Goal: Information Seeking & Learning: Learn about a topic

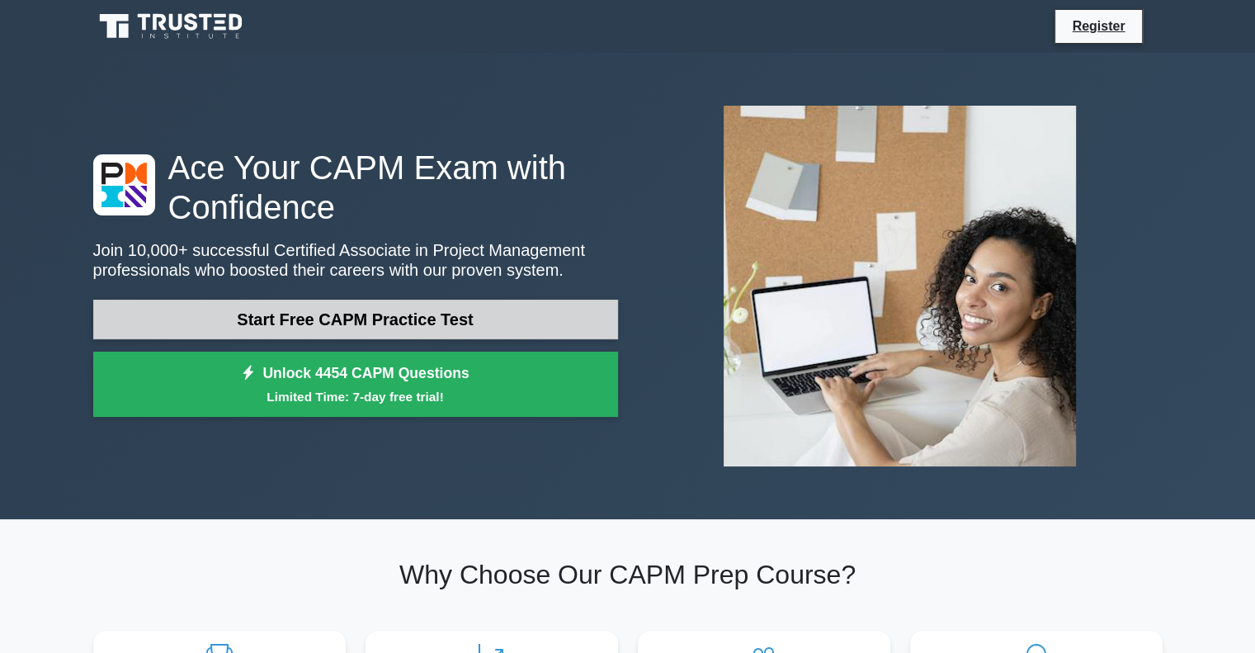
click at [475, 337] on link "Start Free CAPM Practice Test" at bounding box center [355, 319] width 525 height 40
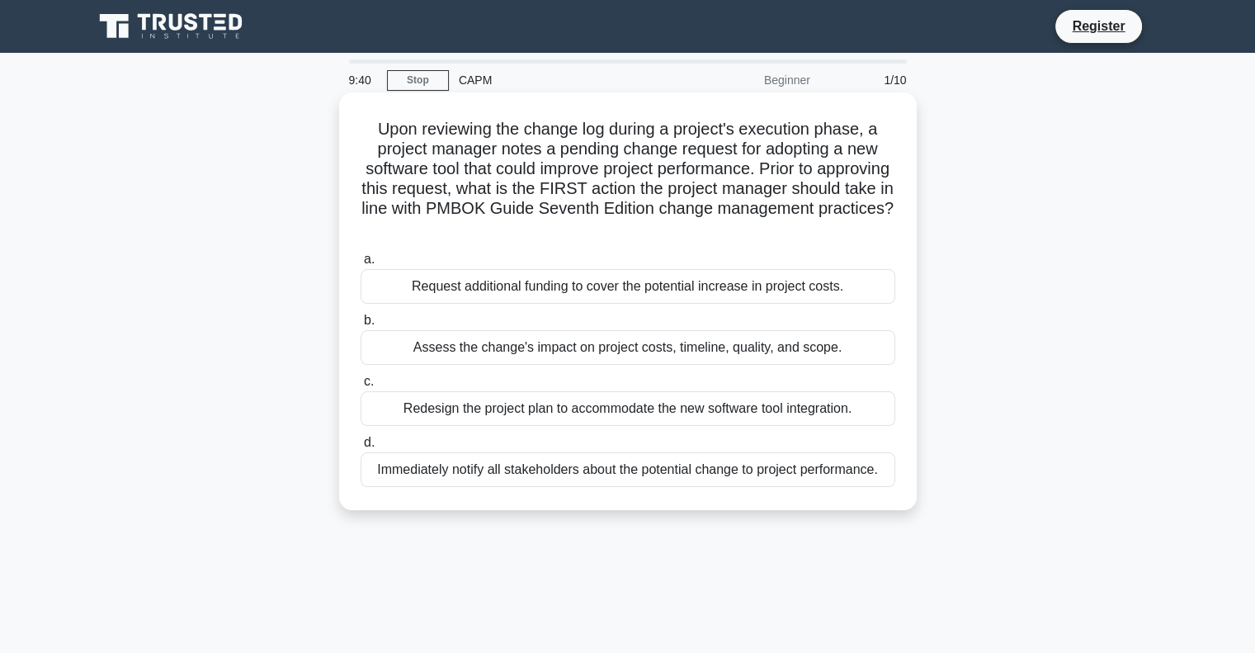
click at [488, 356] on div "Assess the change's impact on project costs, timeline, quality, and scope." at bounding box center [628, 347] width 535 height 35
click at [361, 326] on input "b. Assess the change's impact on project costs, timeline, quality, and scope." at bounding box center [361, 320] width 0 height 11
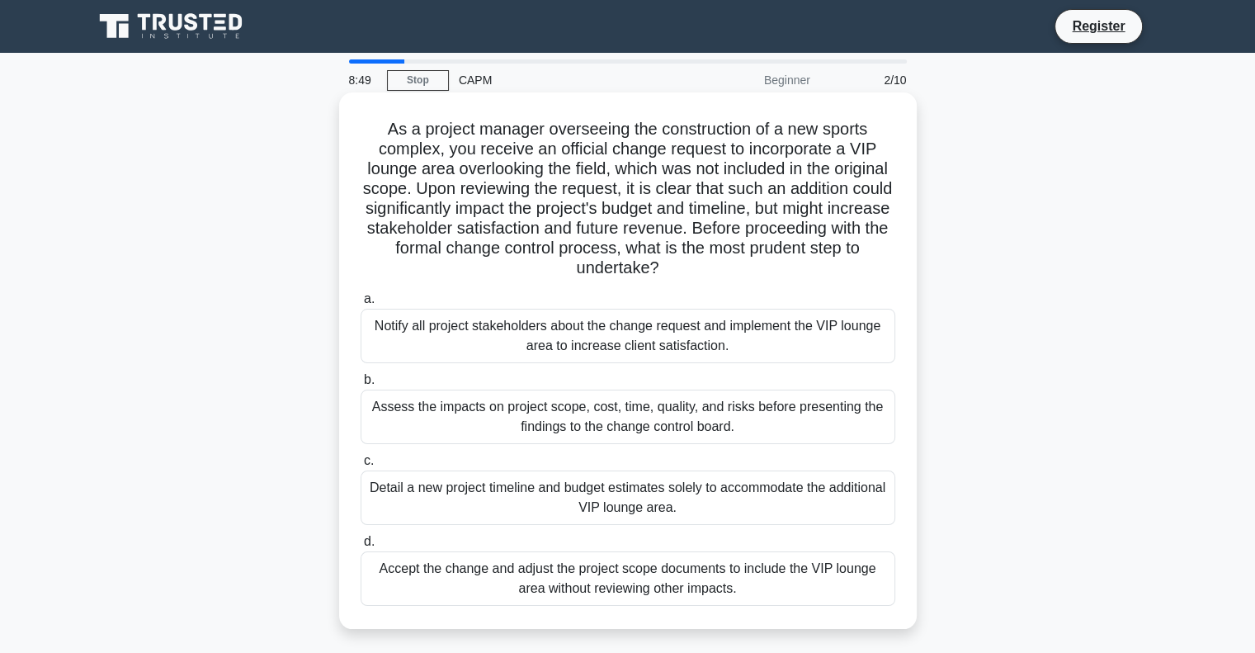
click at [525, 424] on div "Assess the impacts on project scope, cost, time, quality, and risks before pres…" at bounding box center [628, 416] width 535 height 54
click at [361, 385] on input "b. Assess the impacts on project scope, cost, time, quality, and risks before p…" at bounding box center [361, 380] width 0 height 11
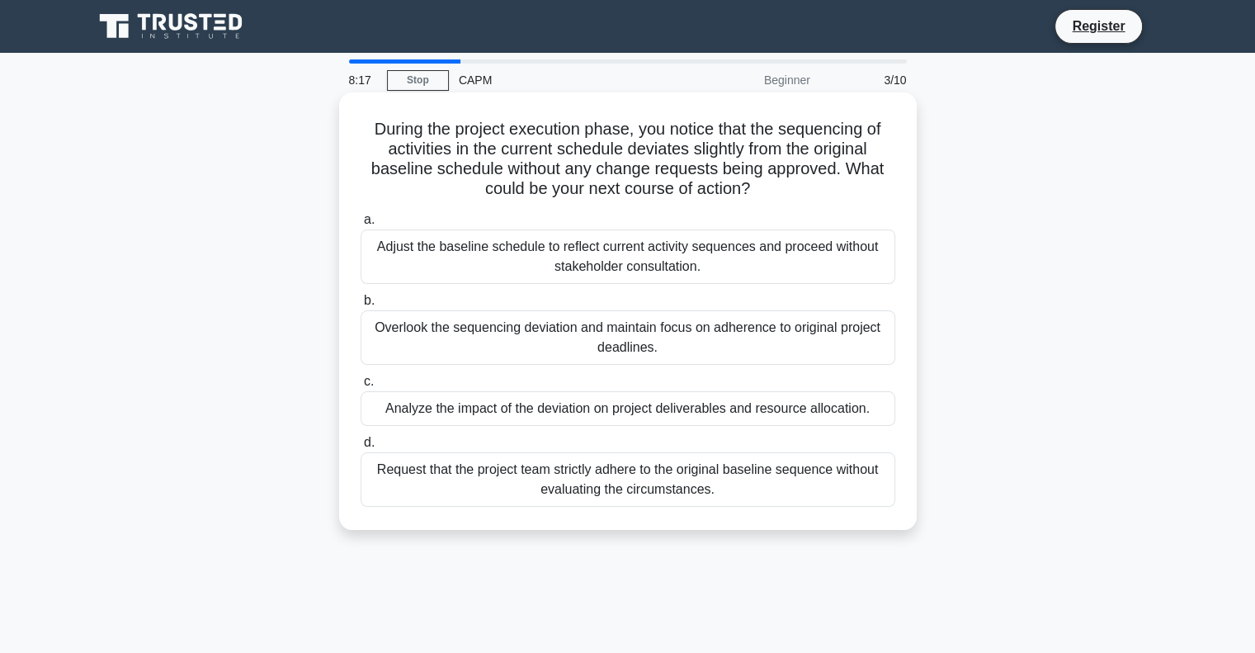
click at [516, 411] on div "Analyze the impact of the deviation on project deliverables and resource alloca…" at bounding box center [628, 408] width 535 height 35
click at [361, 387] on input "c. Analyze the impact of the deviation on project deliverables and resource all…" at bounding box center [361, 381] width 0 height 11
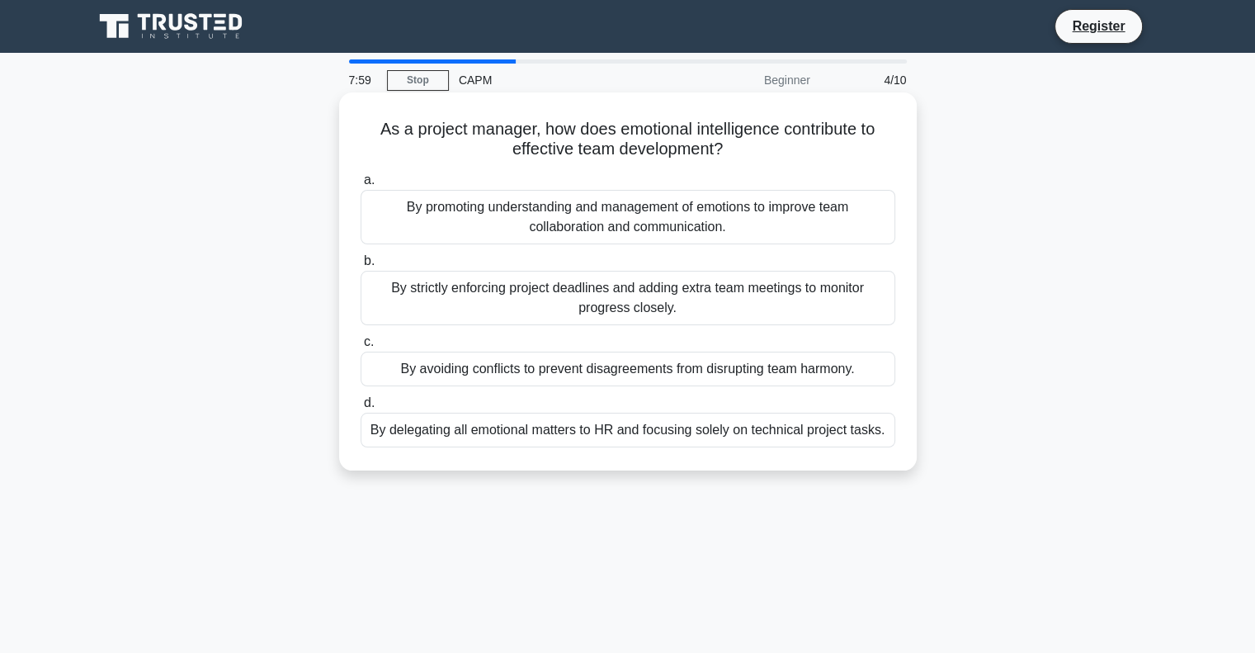
click at [495, 212] on div "By promoting understanding and management of emotions to improve team collabora…" at bounding box center [628, 217] width 535 height 54
click at [361, 186] on input "a. By promoting understanding and management of emotions to improve team collab…" at bounding box center [361, 180] width 0 height 11
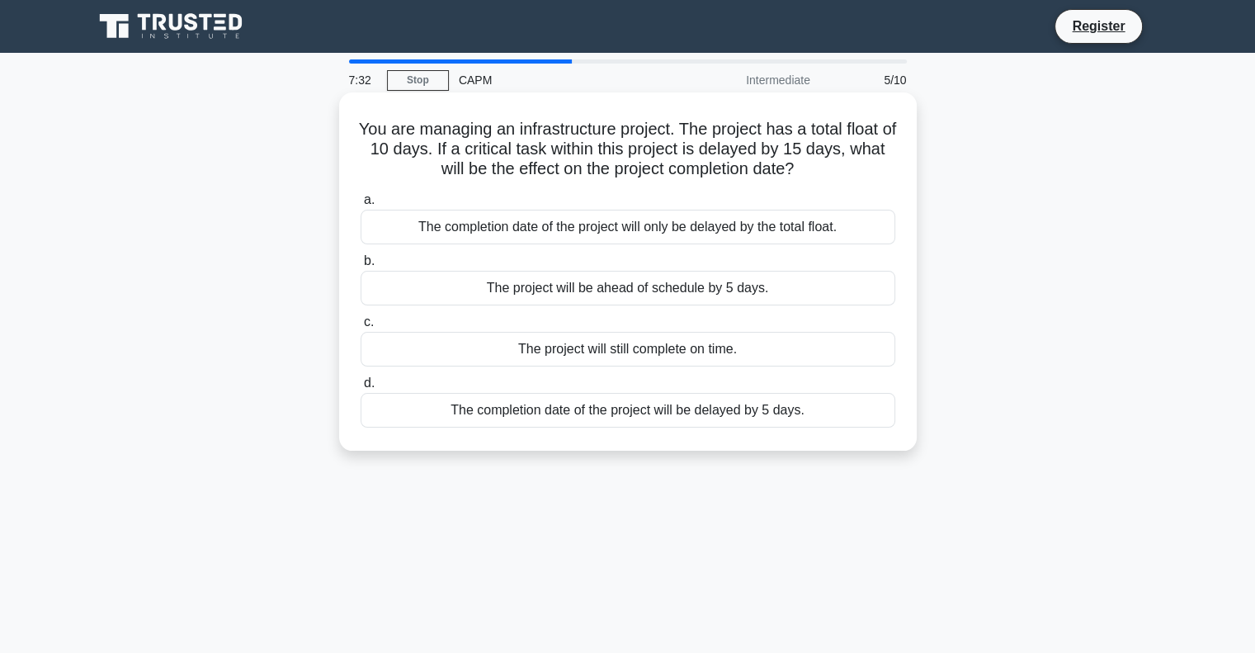
click at [569, 394] on div "The completion date of the project will be delayed by 5 days." at bounding box center [628, 410] width 535 height 35
click at [361, 389] on input "d. The completion date of the project will be delayed by 5 days." at bounding box center [361, 383] width 0 height 11
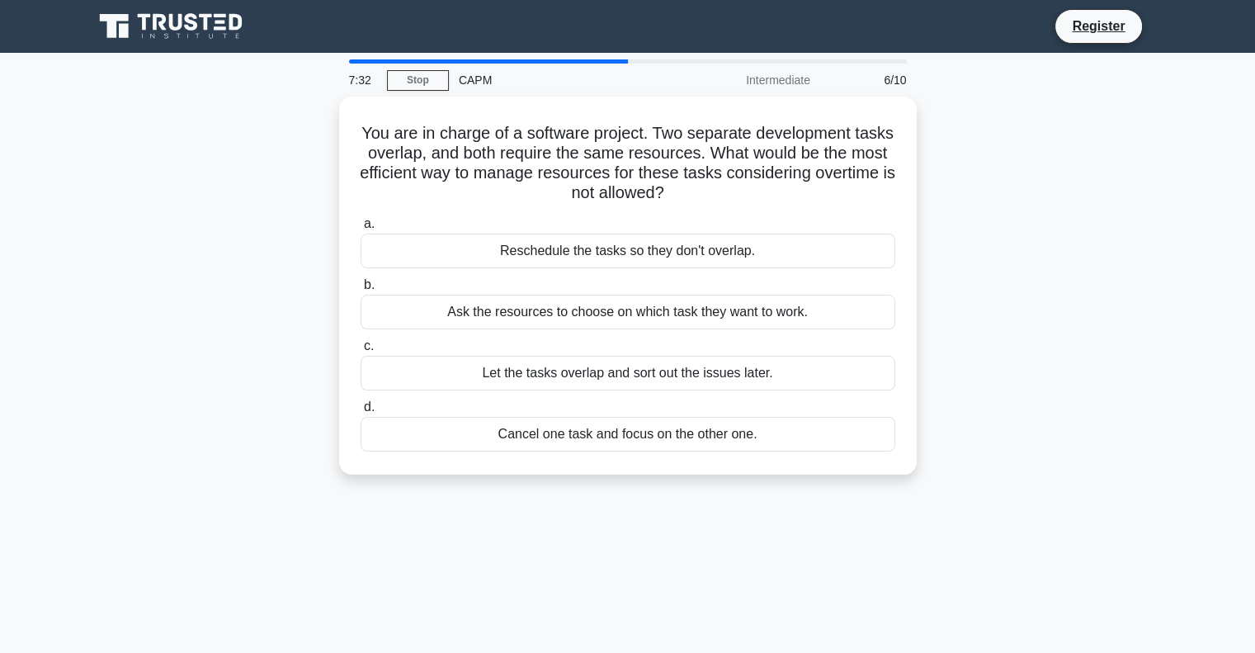
click at [569, 397] on label "d. Cancel one task and focus on the other one." at bounding box center [628, 424] width 535 height 54
click at [361, 402] on input "d. Cancel one task and focus on the other one." at bounding box center [361, 407] width 0 height 11
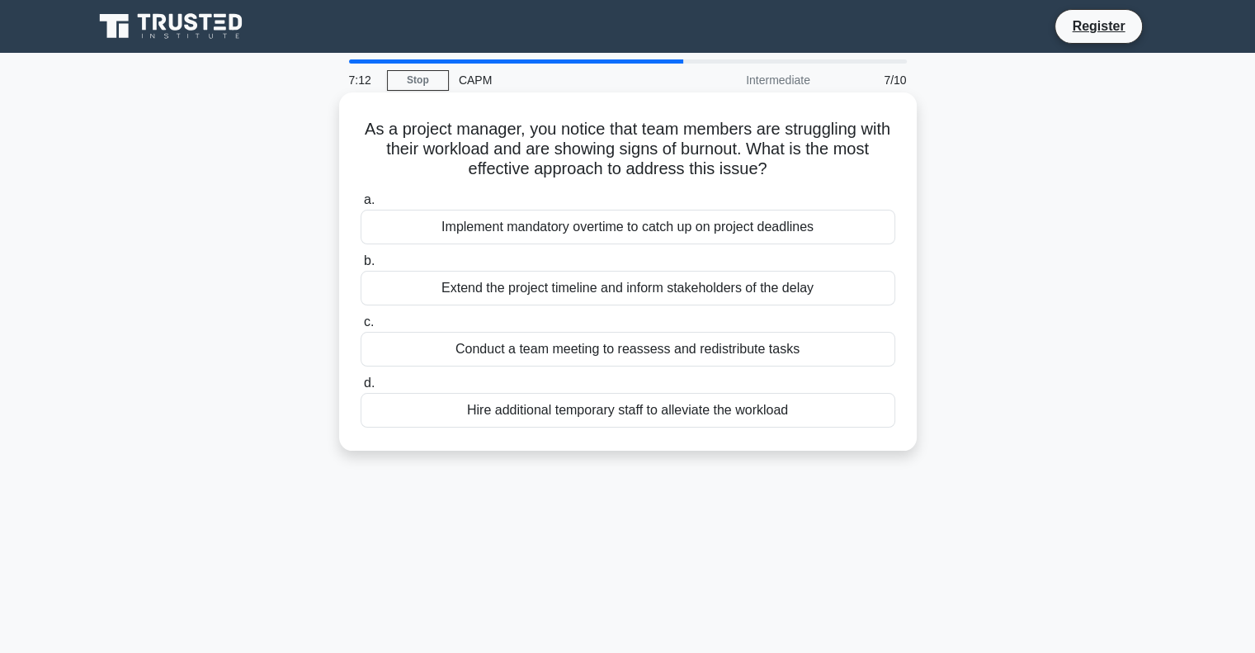
click at [566, 361] on div "Conduct a team meeting to reassess and redistribute tasks" at bounding box center [628, 349] width 535 height 35
click at [361, 328] on input "c. Conduct a team meeting to reassess and redistribute tasks" at bounding box center [361, 322] width 0 height 11
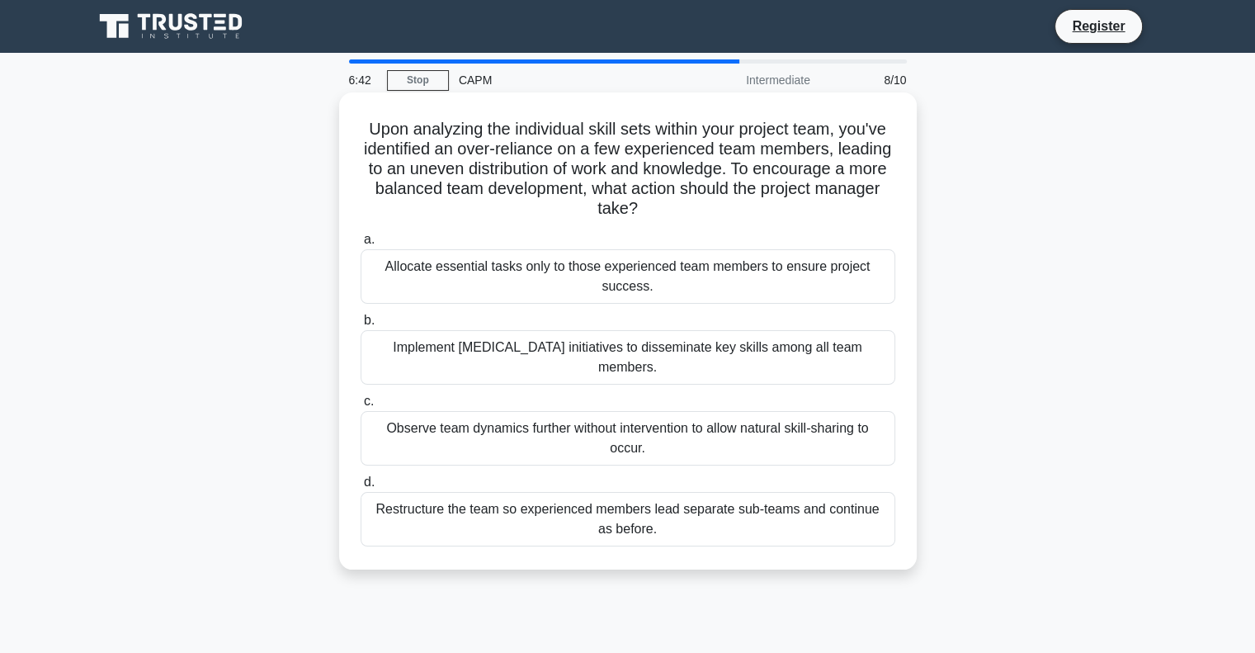
click at [566, 351] on div "Implement [MEDICAL_DATA] initiatives to disseminate key skills among all team m…" at bounding box center [628, 357] width 535 height 54
click at [361, 326] on input "b. Implement [MEDICAL_DATA] initiatives to disseminate key skills among all tea…" at bounding box center [361, 320] width 0 height 11
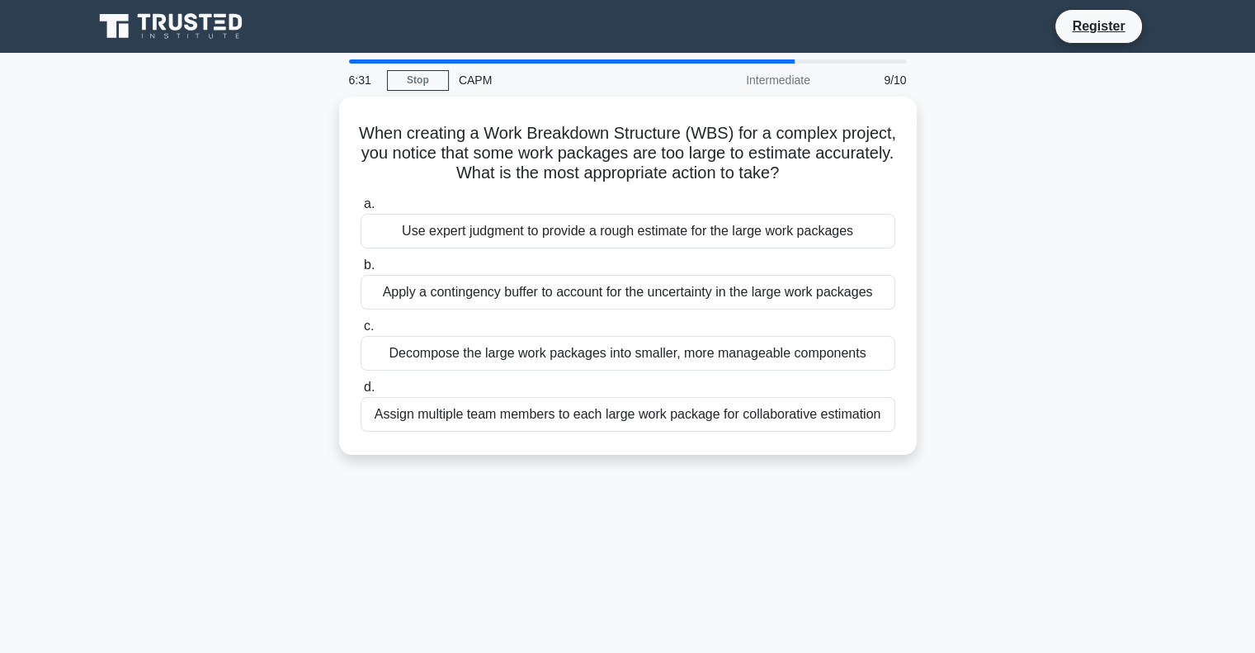
click at [566, 351] on div "Decompose the large work packages into smaller, more manageable components" at bounding box center [628, 353] width 535 height 35
click at [361, 332] on input "c. Decompose the large work packages into smaller, more manageable components" at bounding box center [361, 326] width 0 height 11
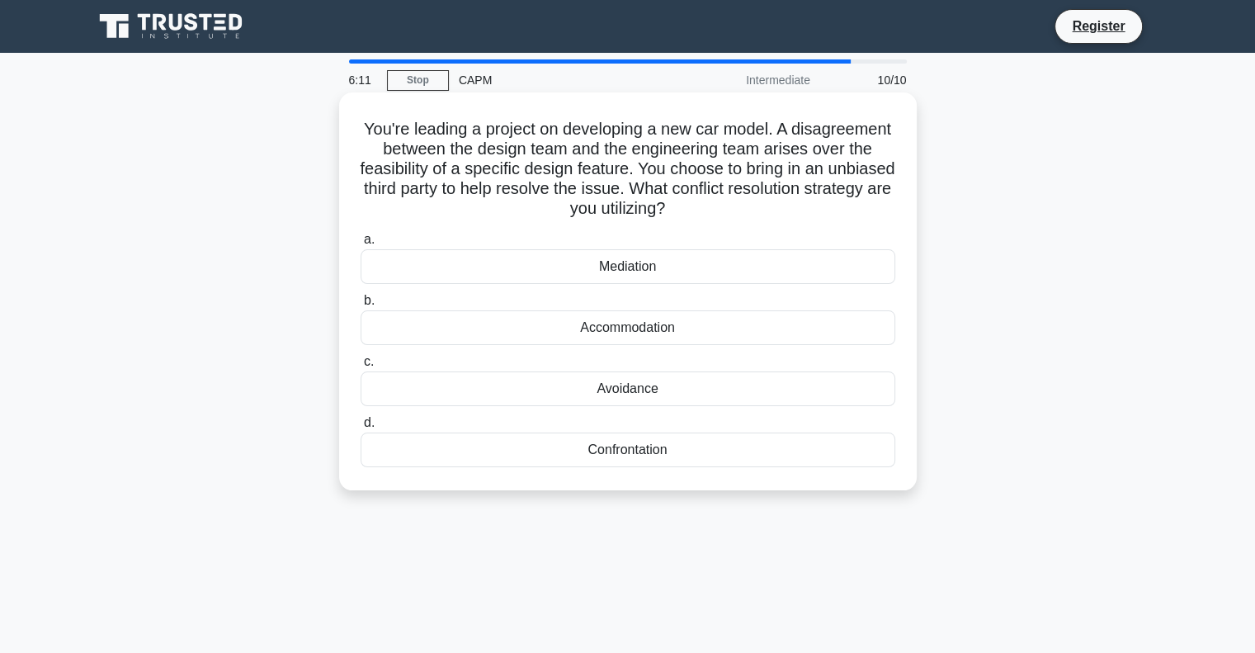
click at [568, 271] on div "Mediation" at bounding box center [628, 266] width 535 height 35
click at [361, 245] on input "a. Mediation" at bounding box center [361, 239] width 0 height 11
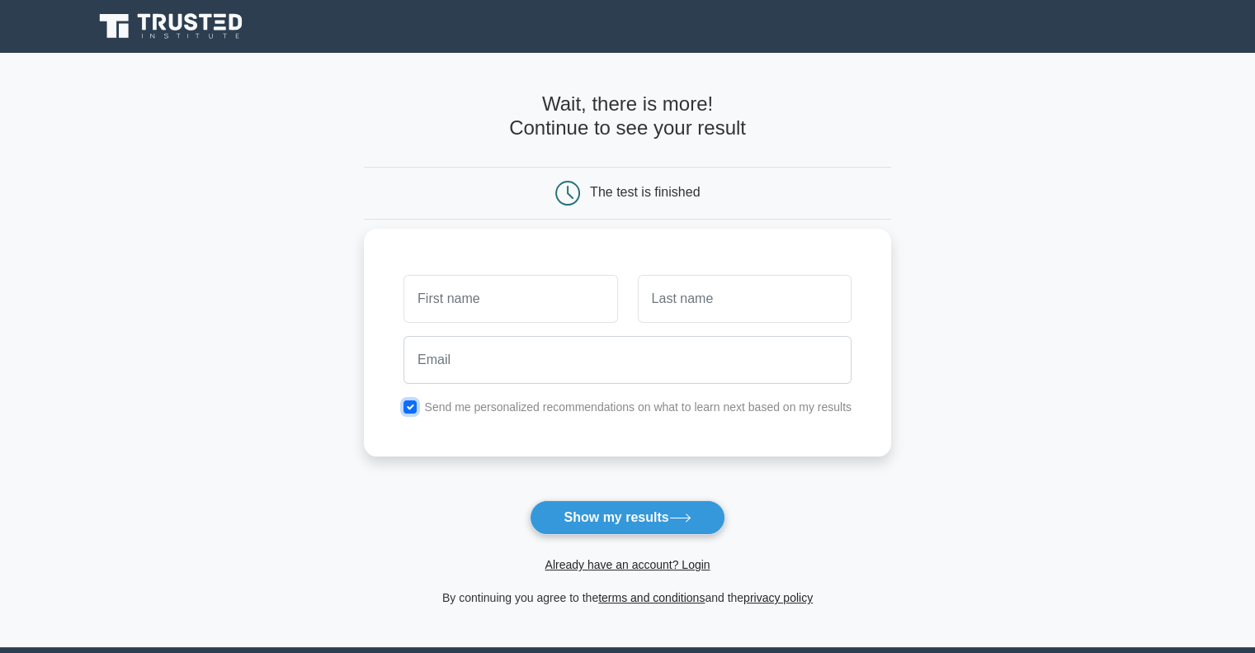
click at [413, 405] on input "checkbox" at bounding box center [409, 406] width 13 height 13
checkbox input "false"
click at [617, 514] on button "Show my results" at bounding box center [627, 517] width 195 height 35
click at [547, 298] on input "text" at bounding box center [510, 299] width 214 height 48
type input "saranya"
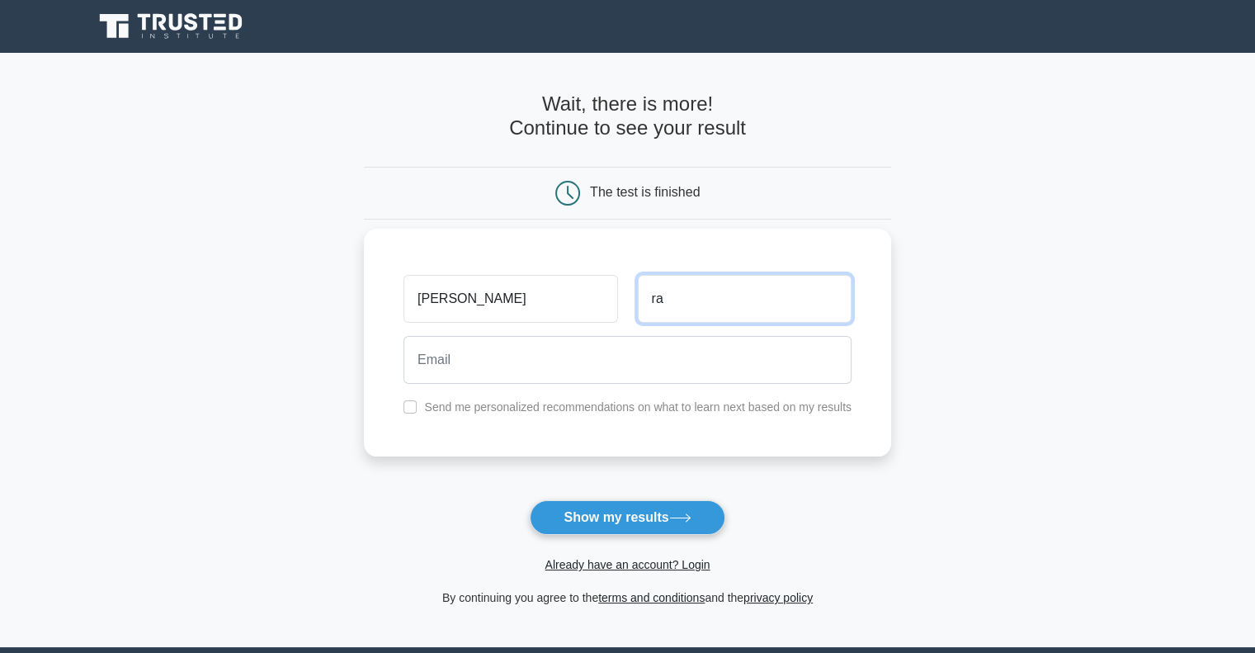
type input "ra"
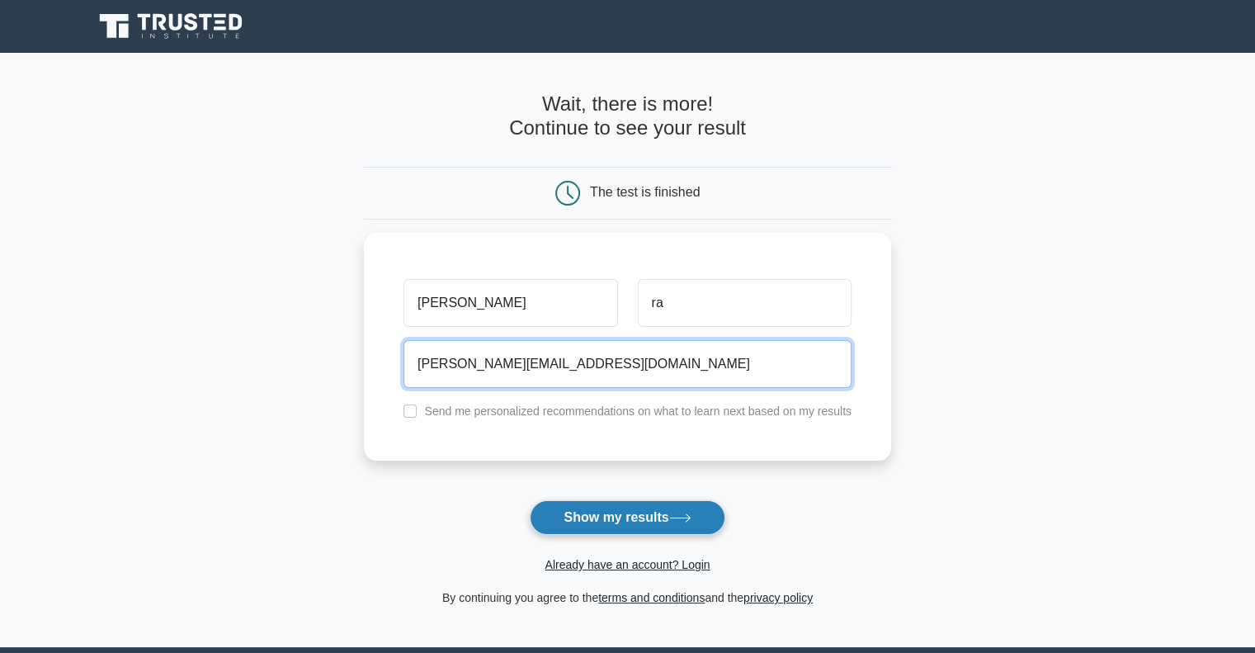
type input "shara@gmail.com"
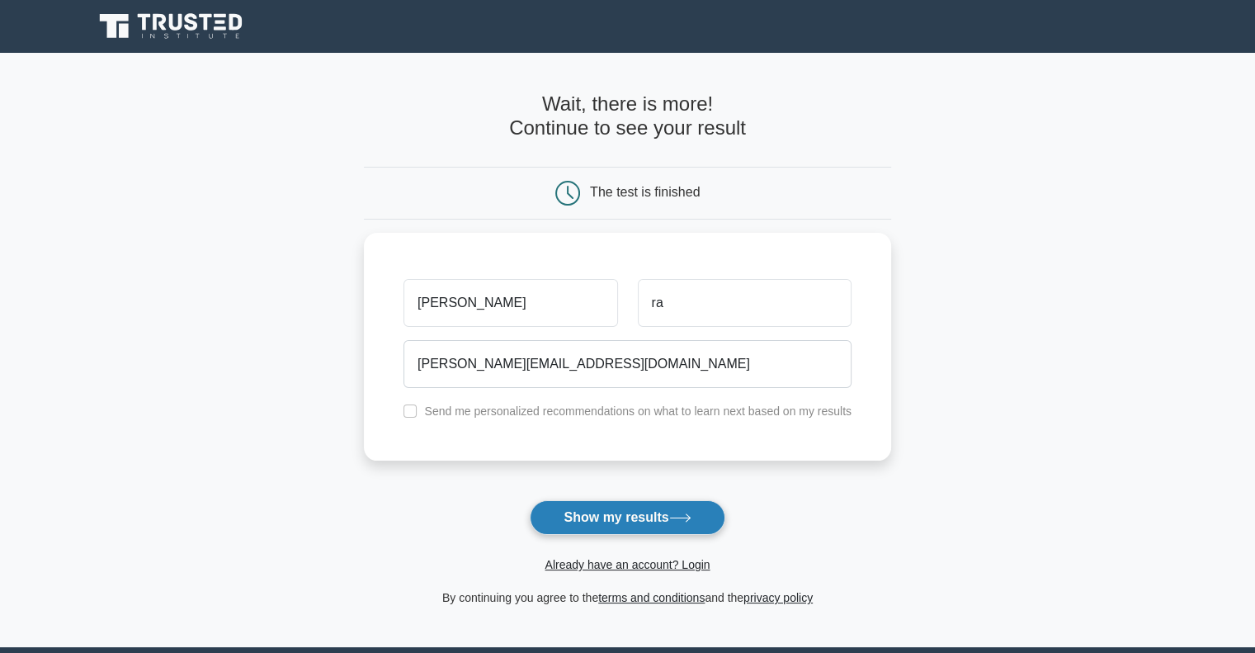
click at [553, 530] on button "Show my results" at bounding box center [627, 517] width 195 height 35
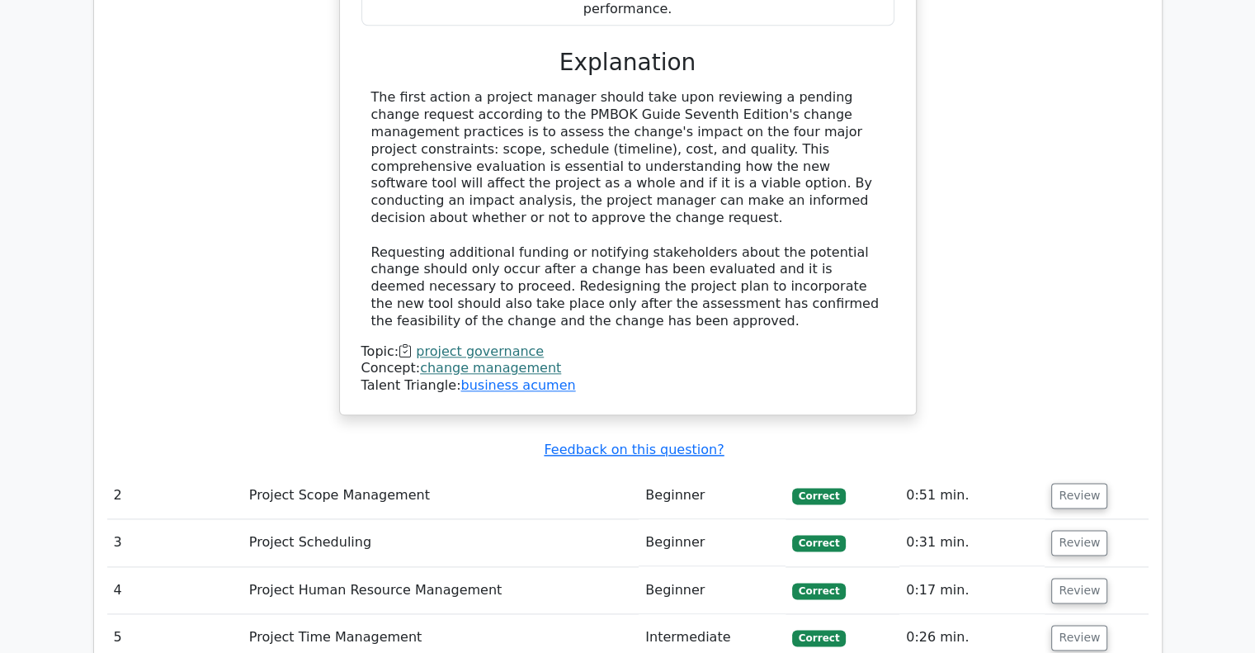
scroll to position [1980, 0]
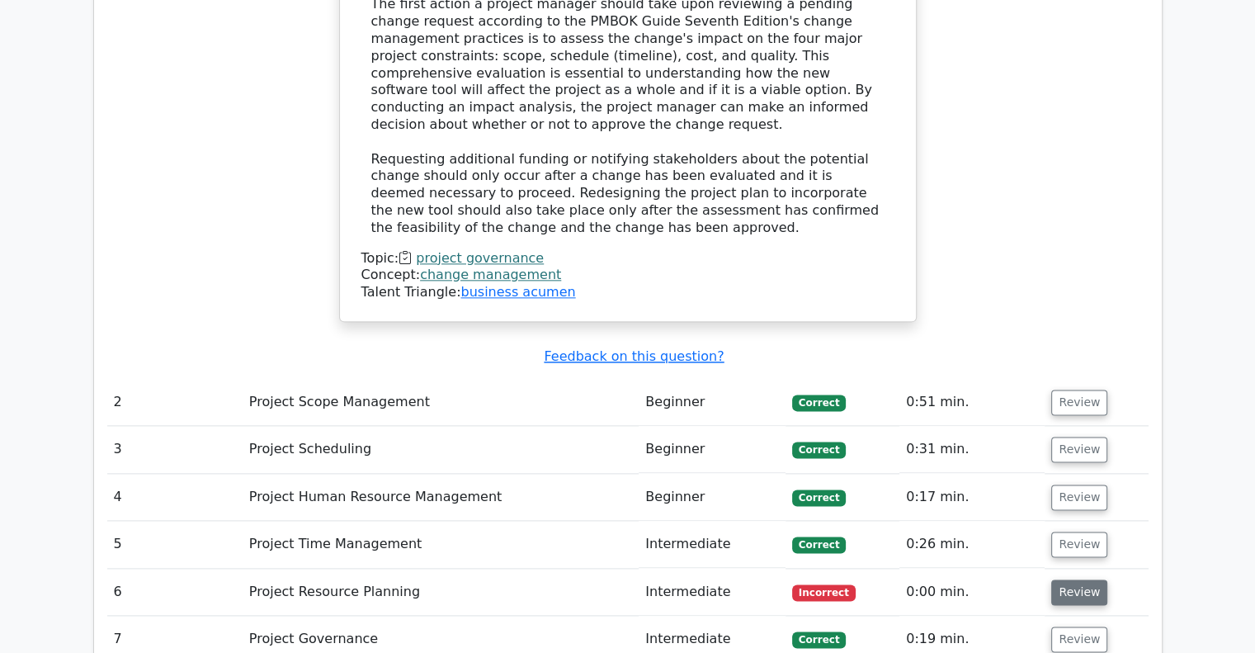
click at [1051, 579] on button "Review" at bounding box center [1079, 592] width 56 height 26
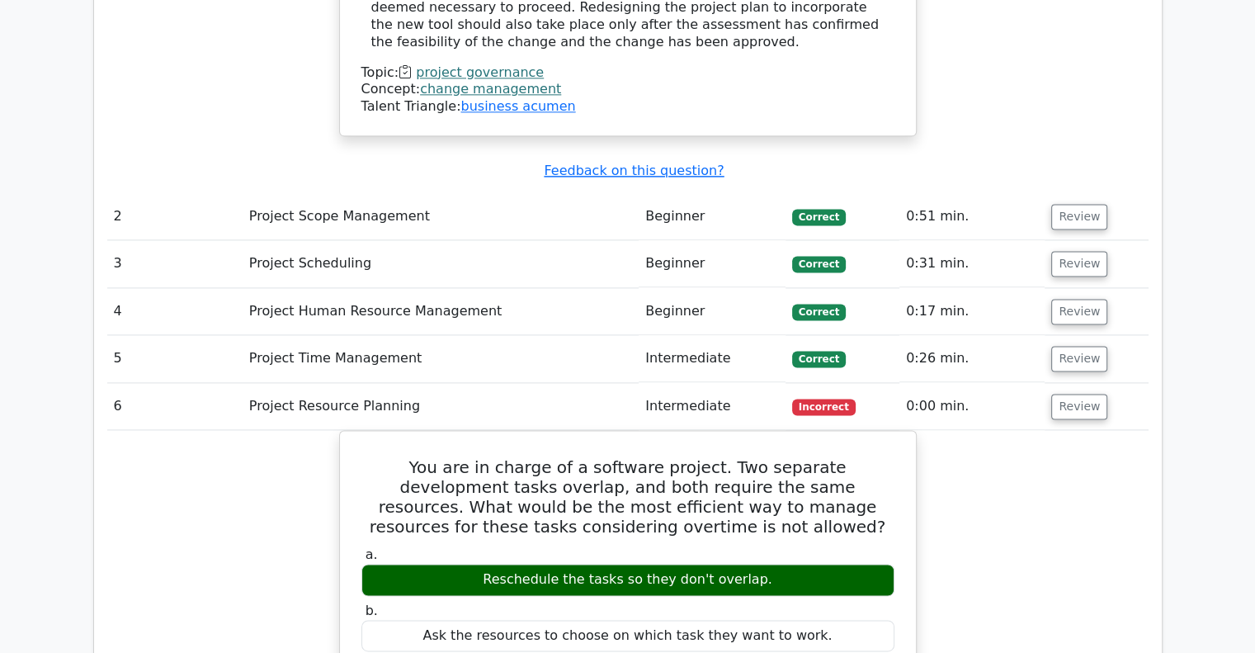
scroll to position [2169, 0]
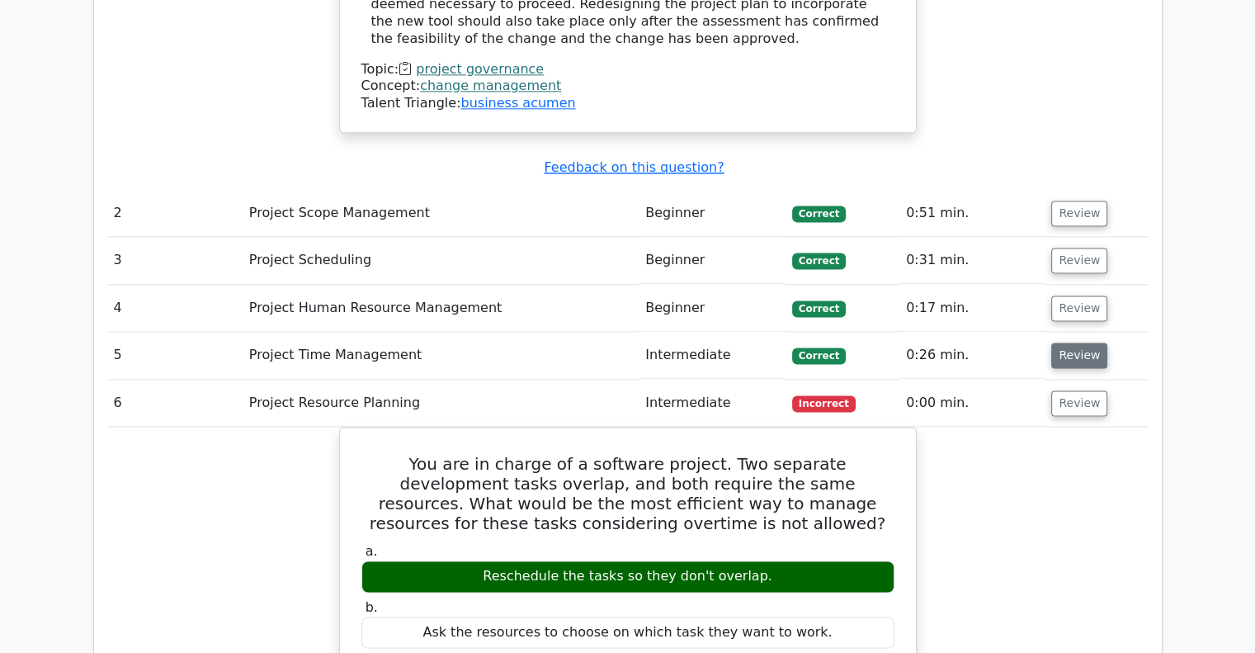
click at [1073, 342] on button "Review" at bounding box center [1079, 355] width 56 height 26
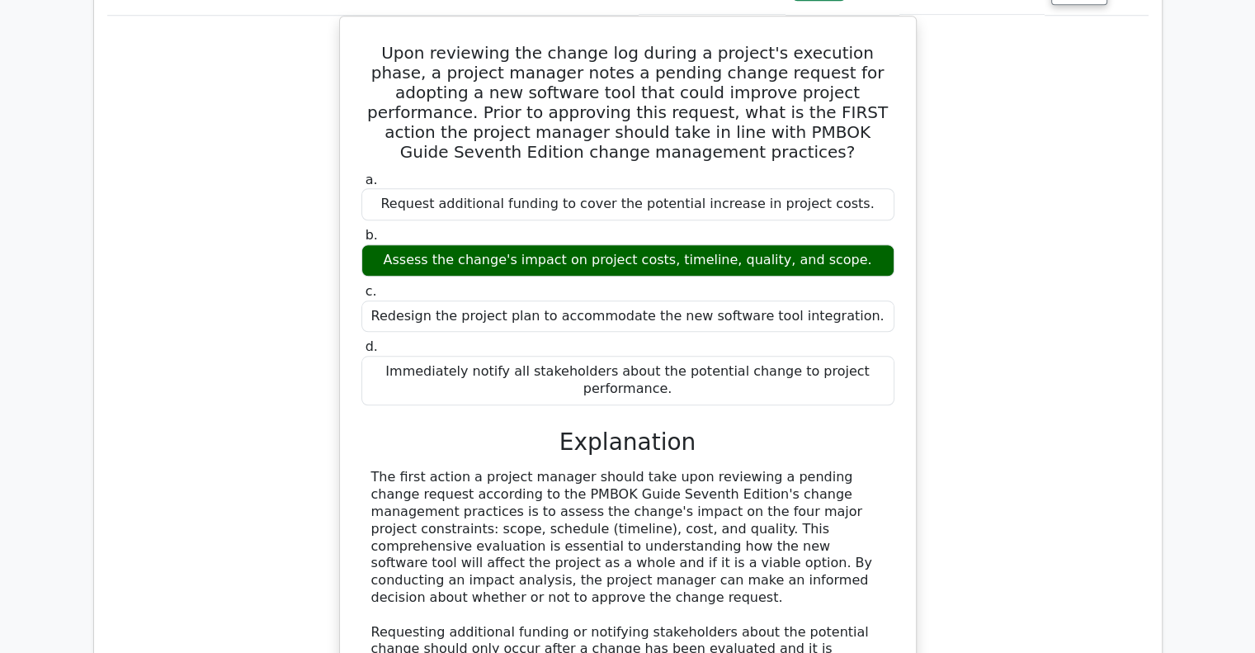
scroll to position [1478, 0]
